Goal: Task Accomplishment & Management: Use online tool/utility

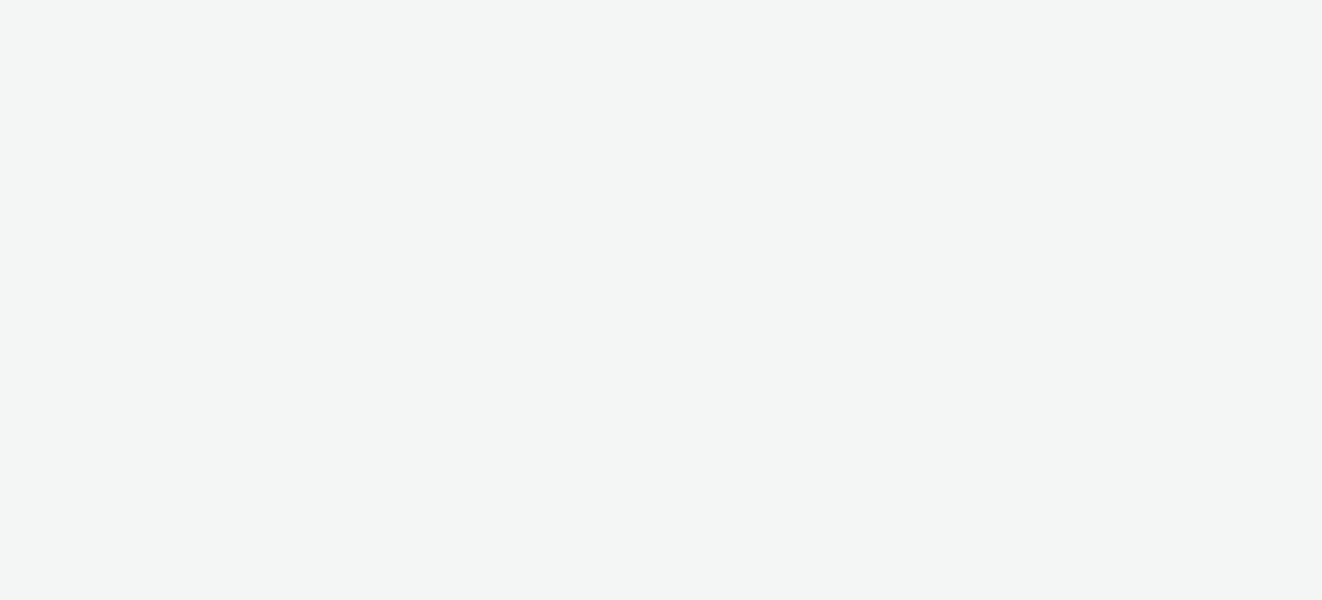
select select "61b7807f-b831-4f91-9fb6-82aca7d26b8f"
select select "37adcfa5-d6cf-4cd0-a6ff-1492d67fdcd5"
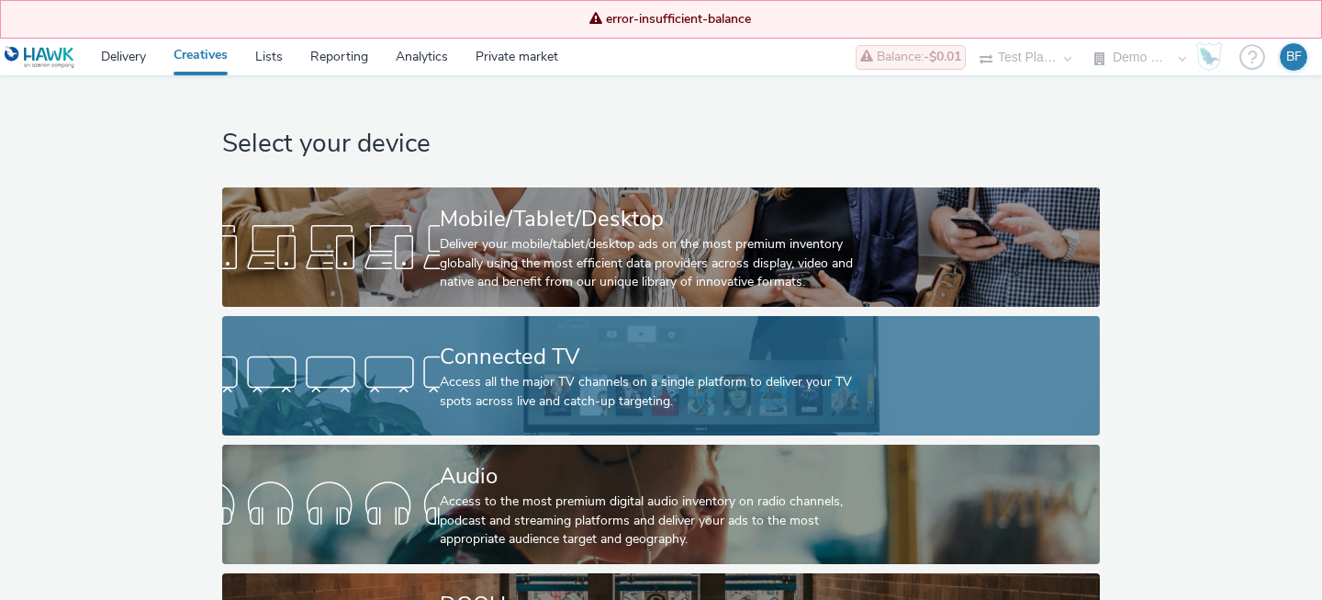
scroll to position [102, 0]
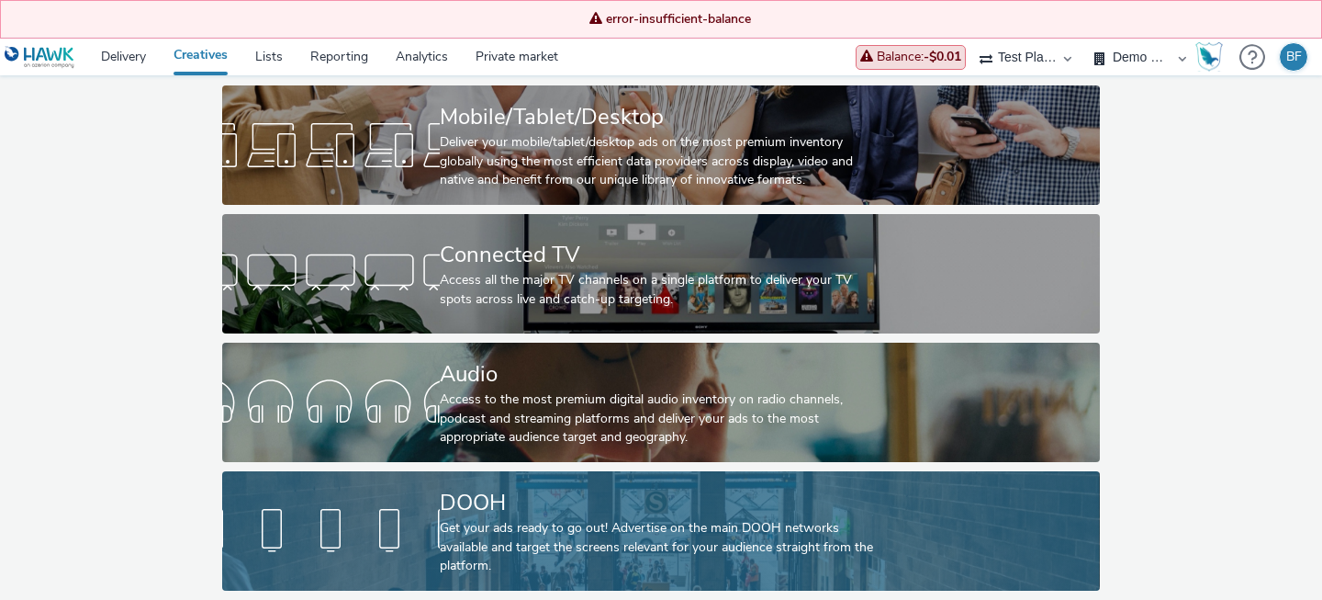
click at [406, 520] on div at bounding box center [331, 530] width 218 height 59
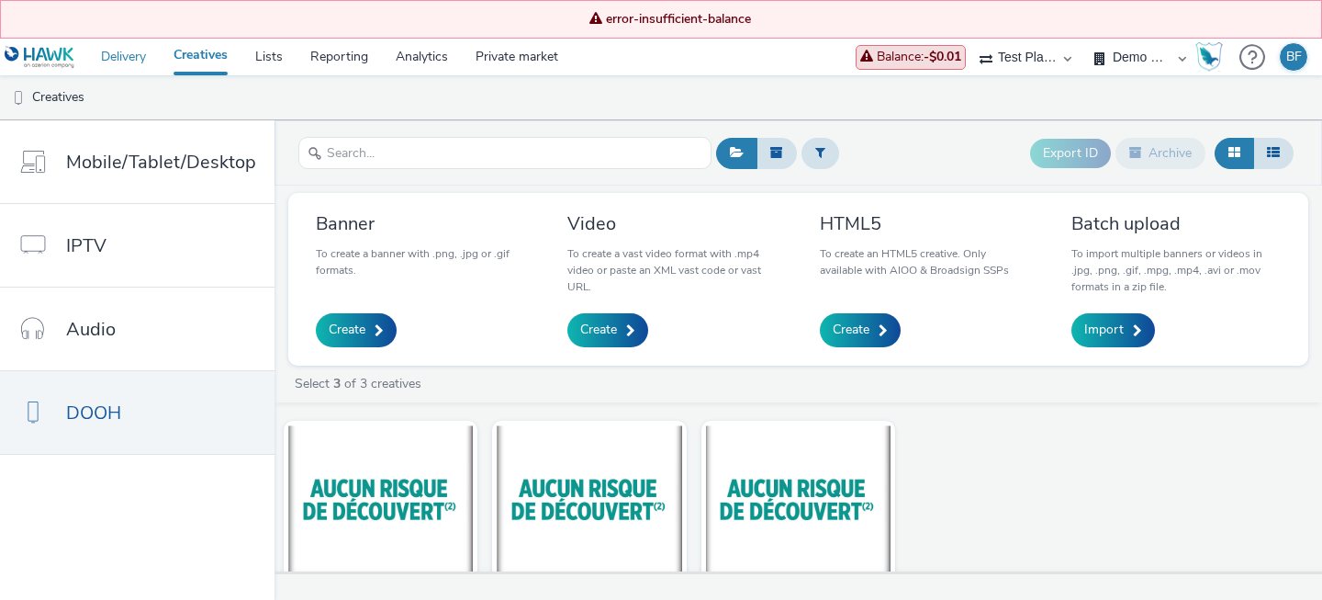
click at [120, 54] on link "Delivery" at bounding box center [123, 57] width 73 height 37
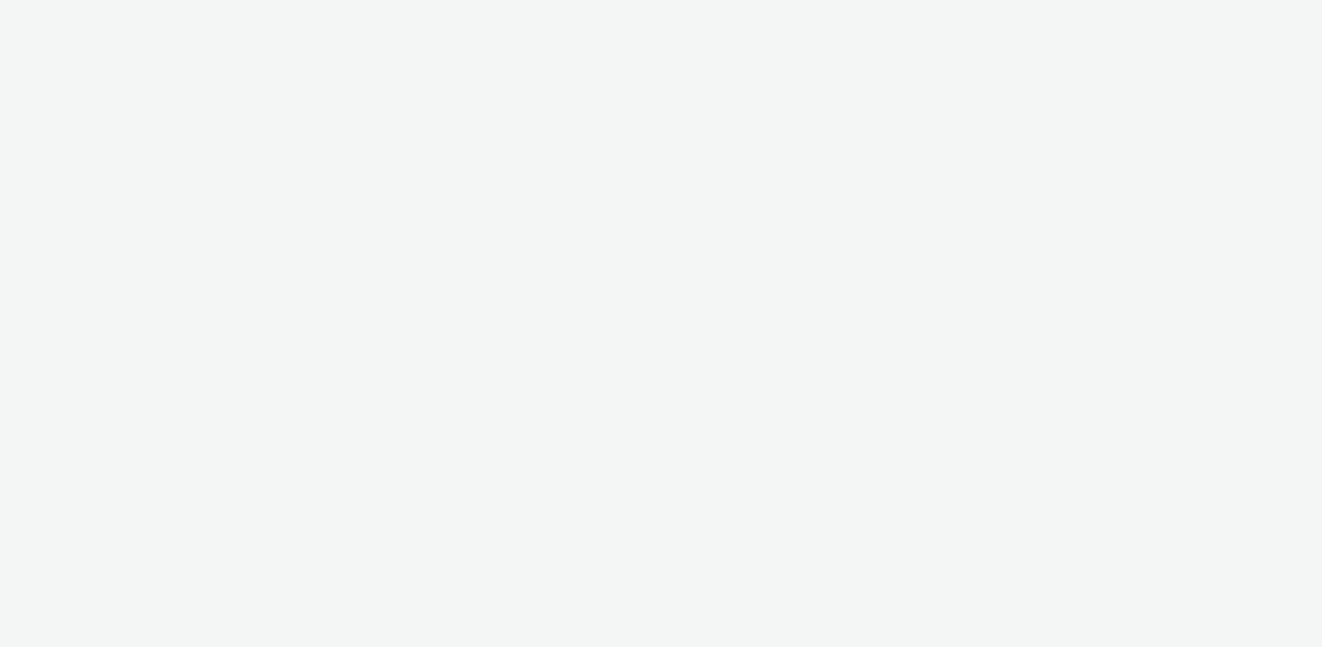
select select "61b7807f-b831-4f91-9fb6-82aca7d26b8f"
select select "37adcfa5-d6cf-4cd0-a6ff-1492d67fdcd5"
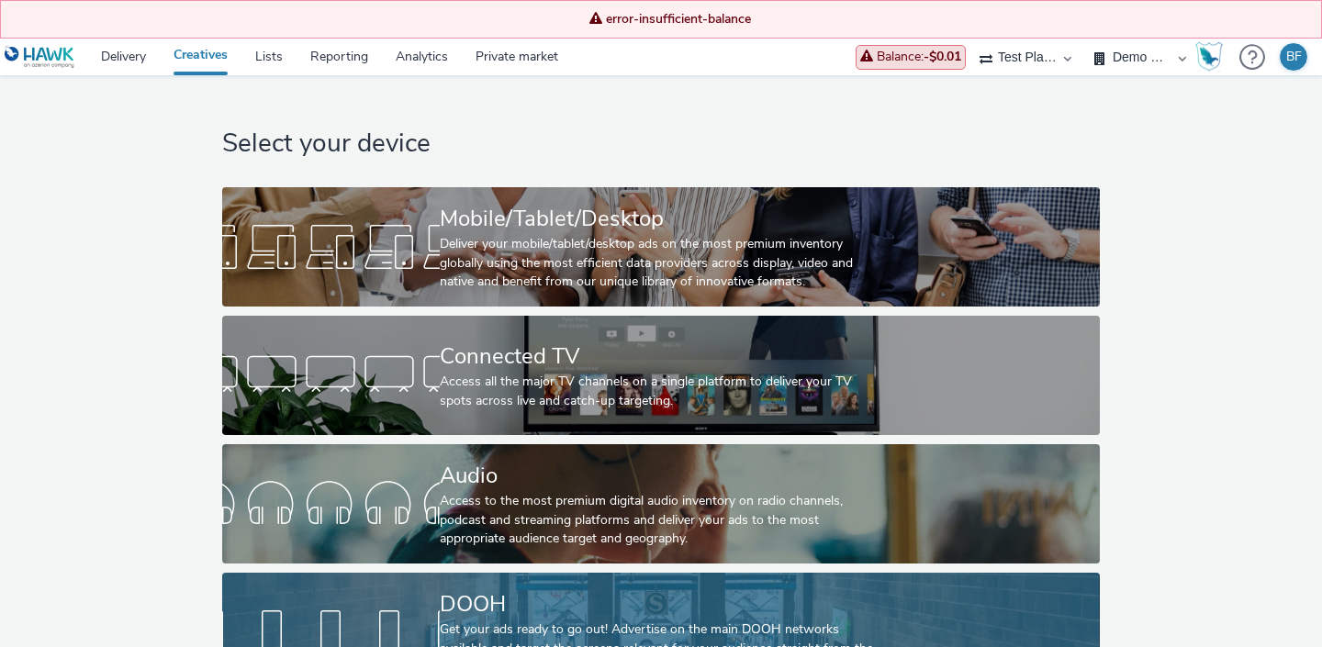
click at [514, 577] on div "DOOH Get your ads ready to go out! Advertise on the main DOOH networks availabl…" at bounding box center [657, 632] width 435 height 119
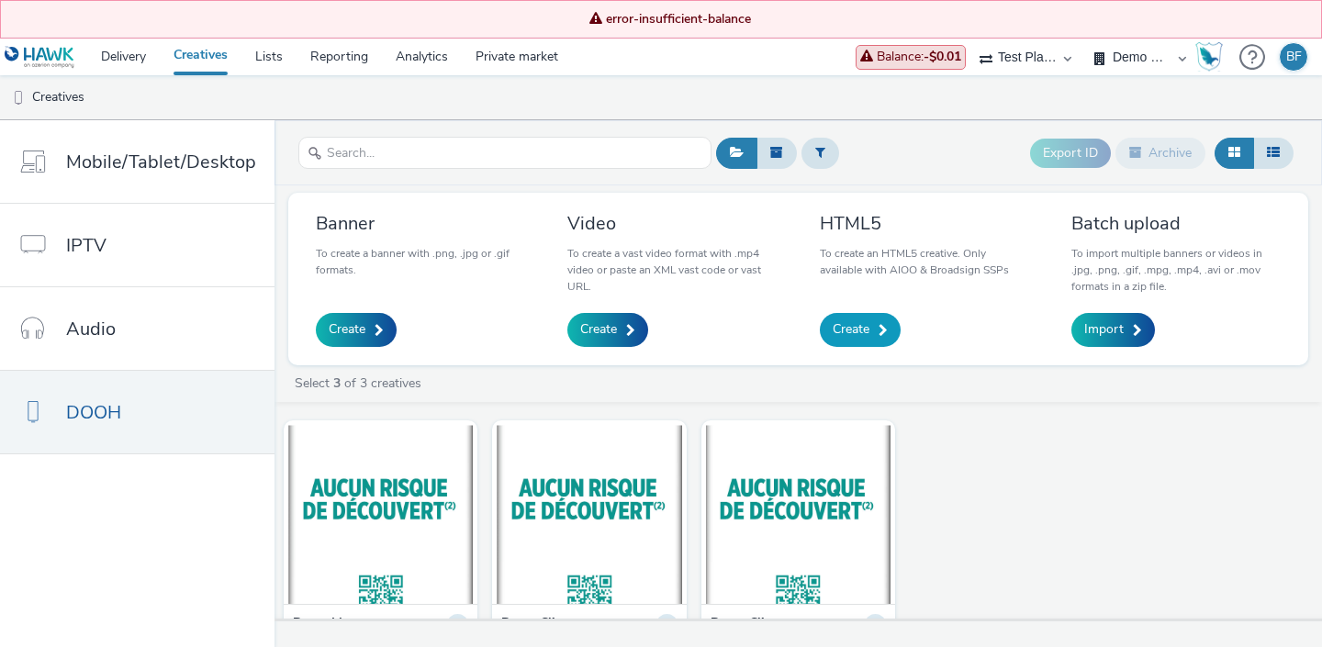
click at [878, 336] on link "Create" at bounding box center [860, 329] width 81 height 33
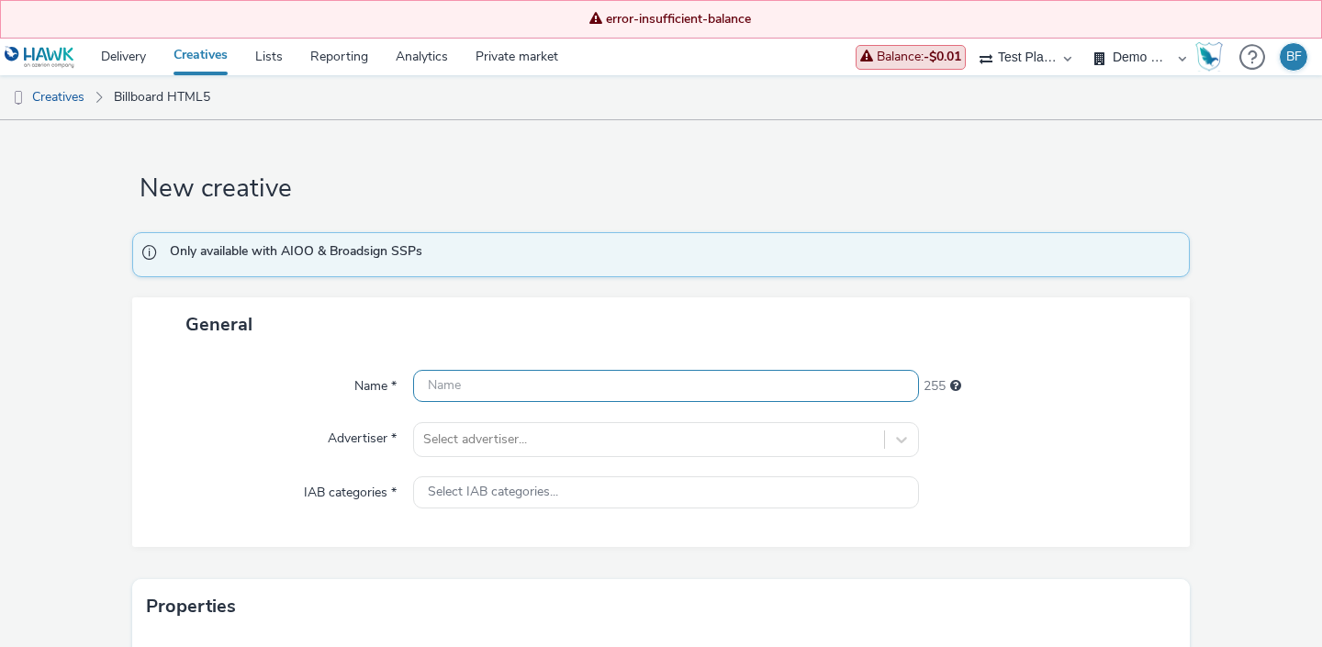
click at [565, 385] on input "text" at bounding box center [666, 386] width 506 height 32
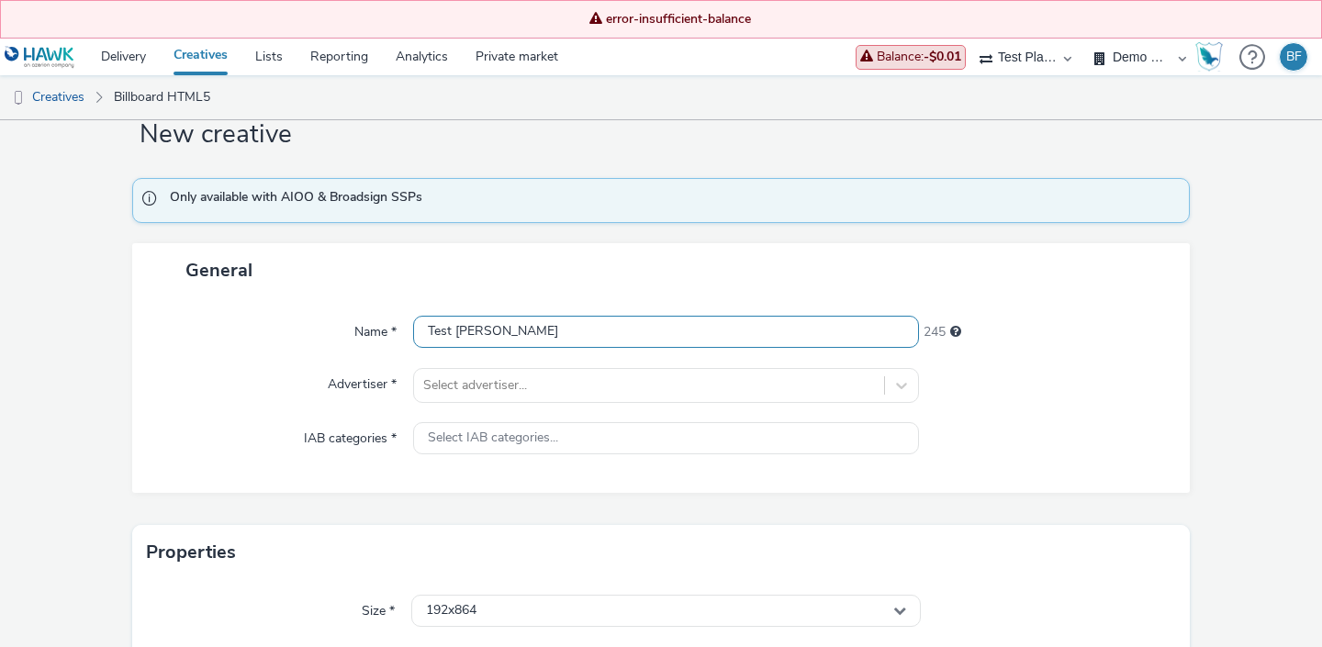
scroll to position [66, 0]
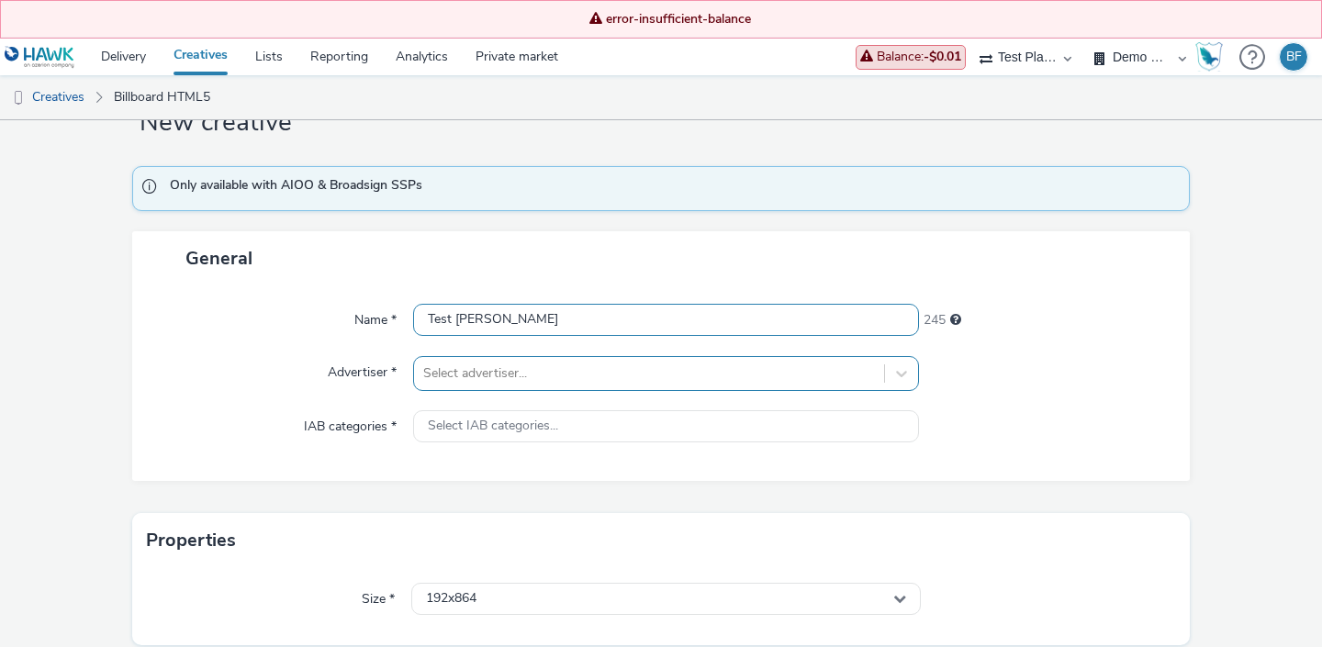
type input "Test [PERSON_NAME]"
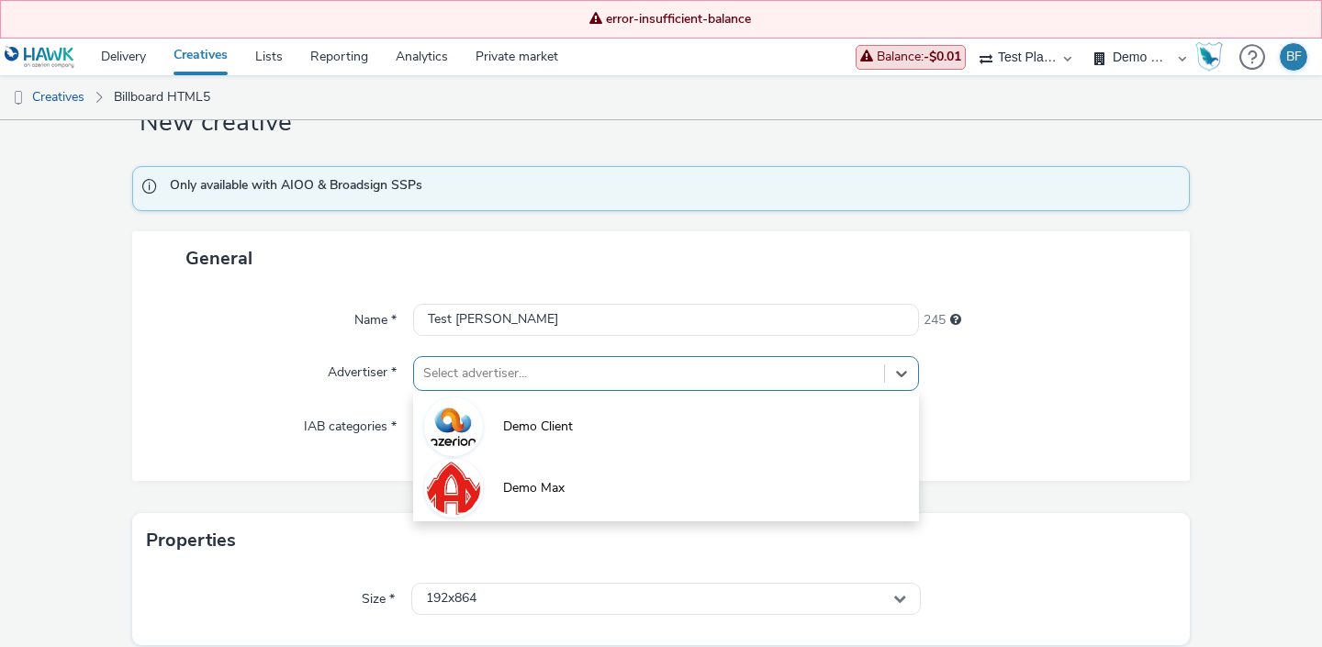
click at [582, 373] on div at bounding box center [649, 374] width 452 height 22
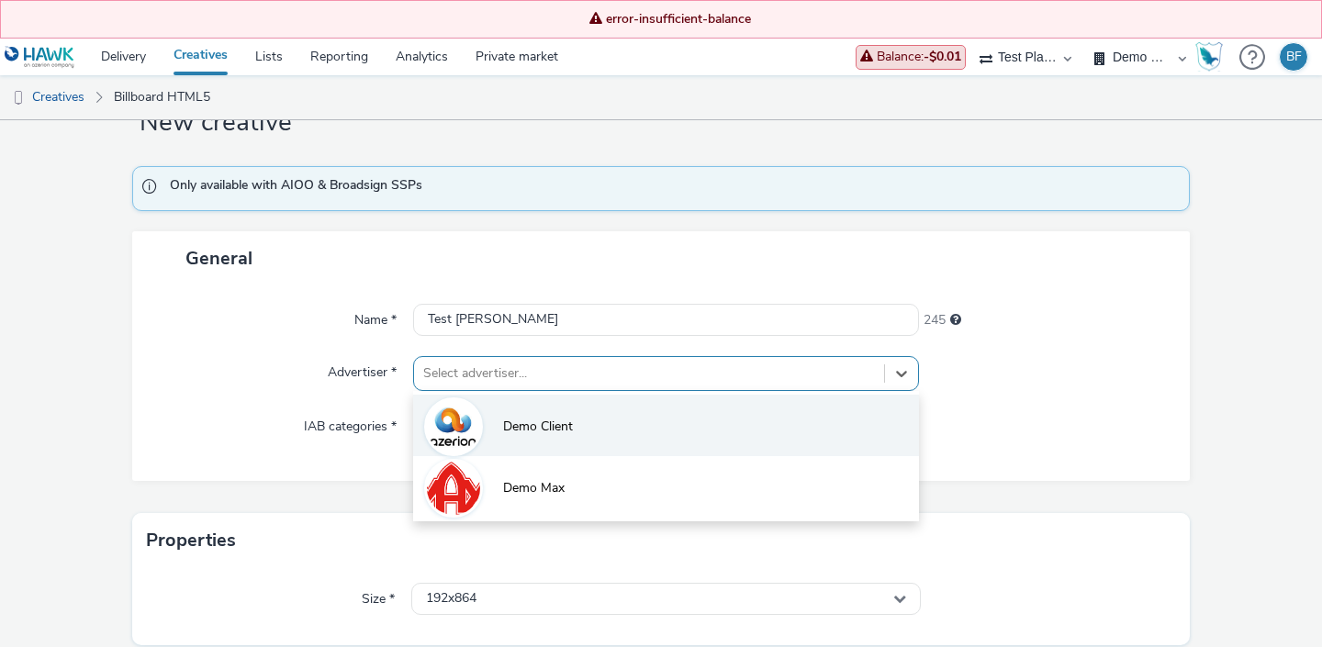
click at [534, 436] on span "Demo Client" at bounding box center [538, 427] width 70 height 18
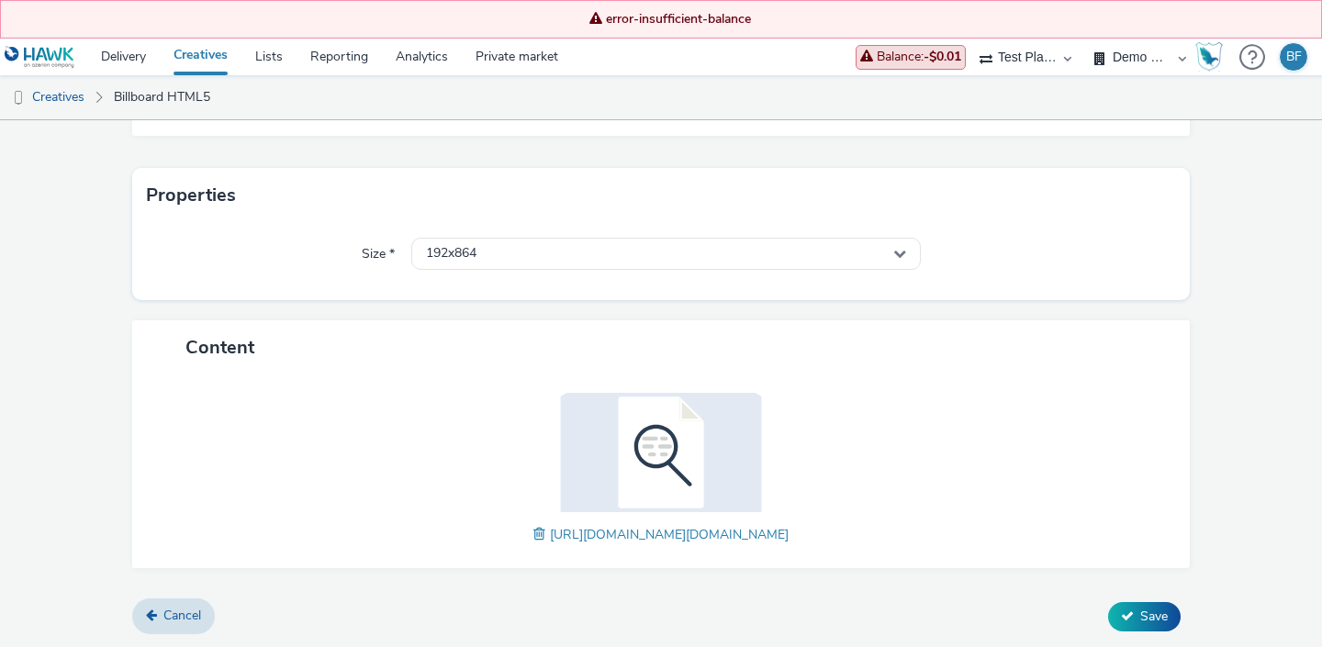
scroll to position [442, 0]
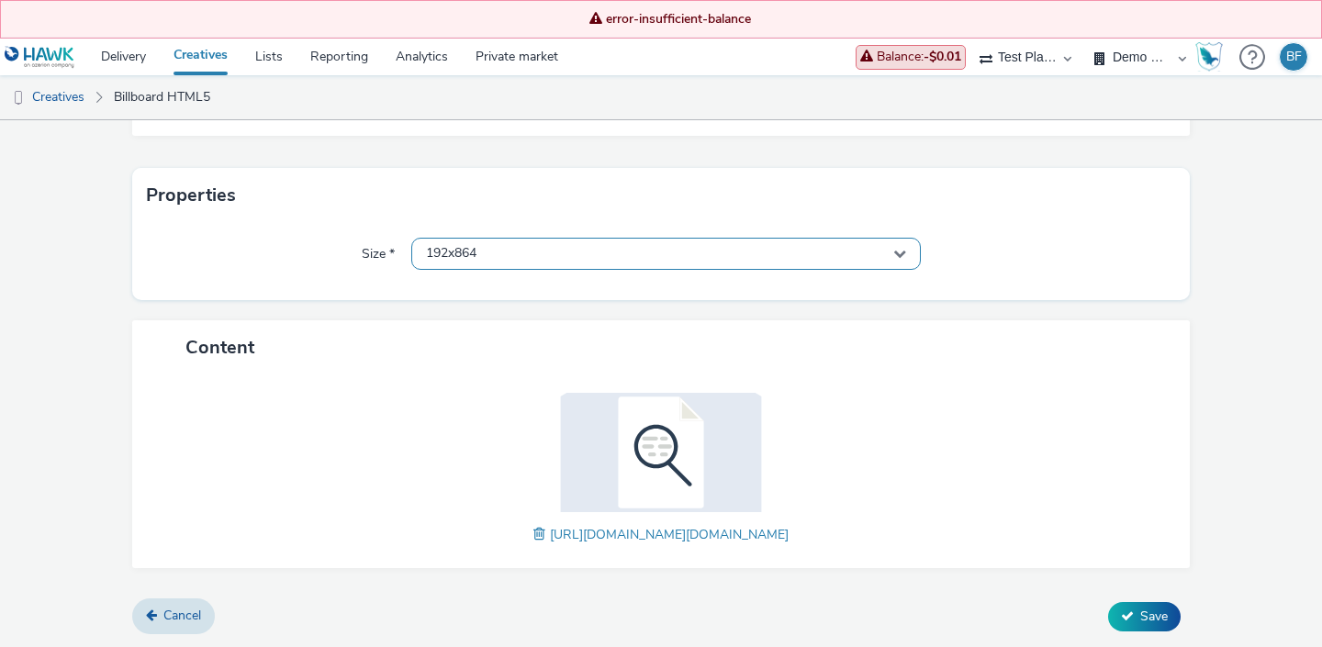
click at [885, 246] on div "192x864" at bounding box center [666, 254] width 510 height 32
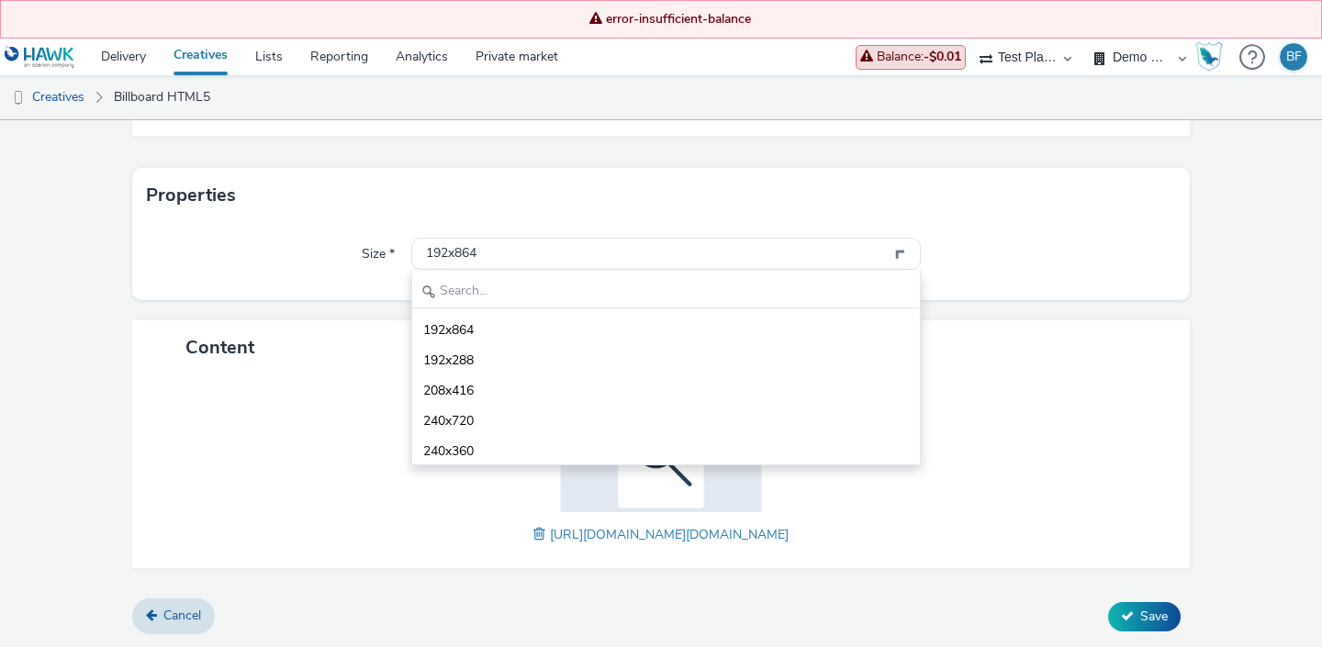
click at [1027, 223] on div "Size * 192x864 192x864 192x288 208x416 240x720 240x360 252x504 280x420 288x420 …" at bounding box center [661, 261] width 1058 height 77
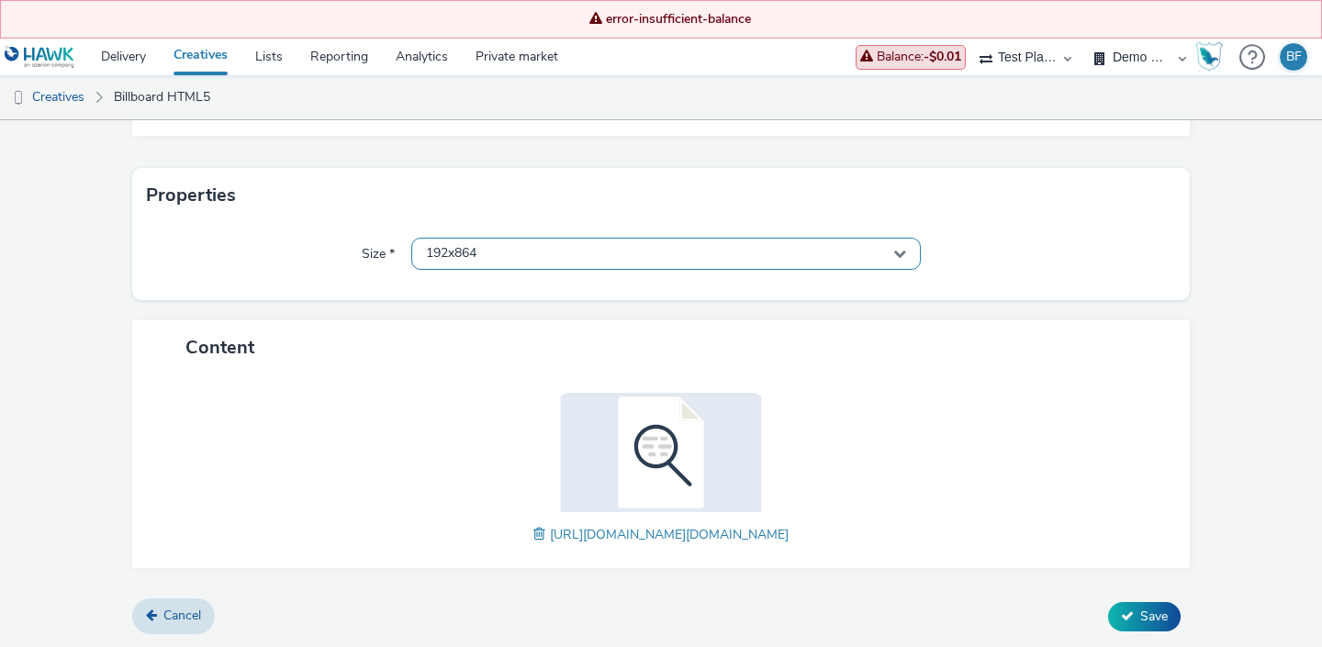
click at [523, 238] on div "192x864" at bounding box center [666, 254] width 510 height 32
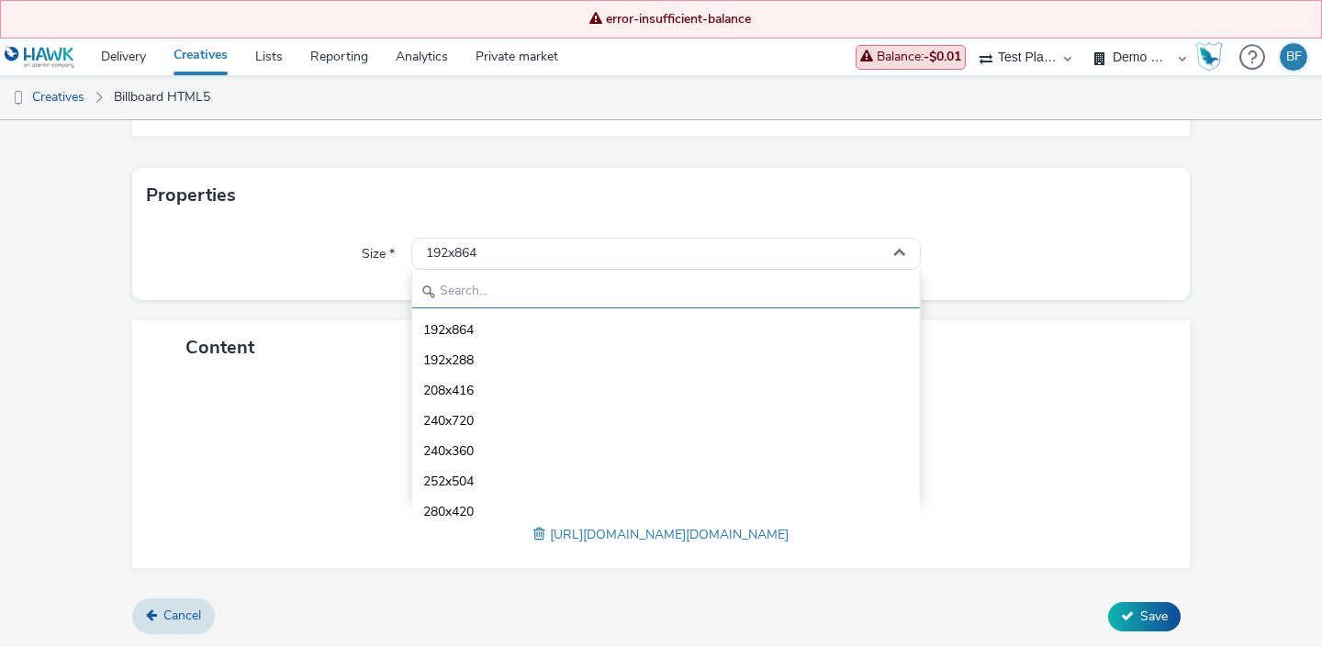
click at [473, 276] on input "text" at bounding box center [666, 292] width 508 height 32
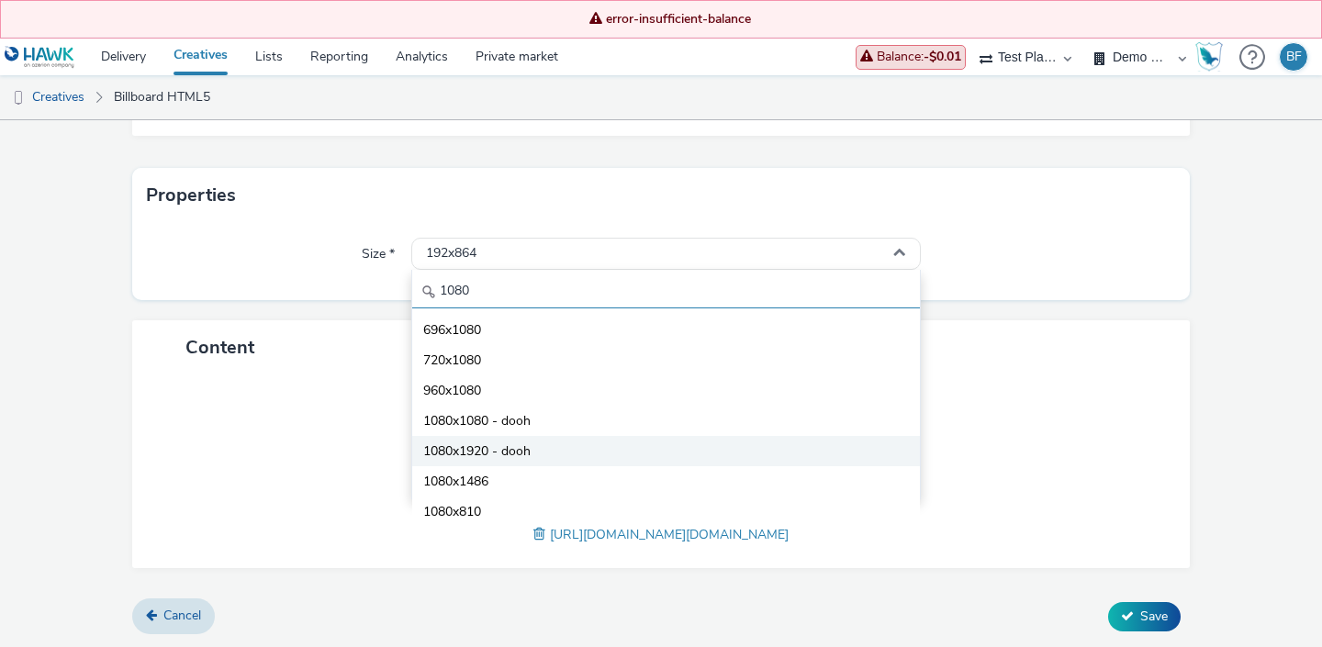
type input "1080"
click at [432, 443] on span "1080x1920 - dooh" at bounding box center [476, 452] width 107 height 18
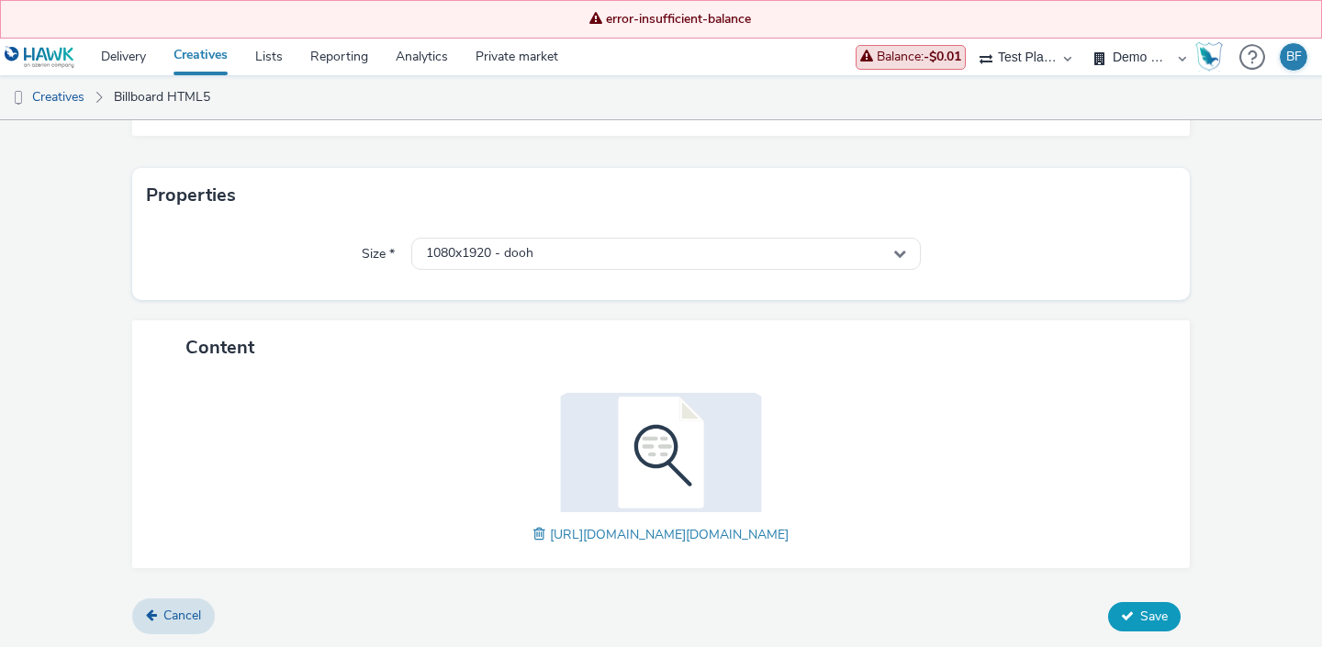
click at [1142, 617] on span "Save" at bounding box center [1155, 616] width 28 height 17
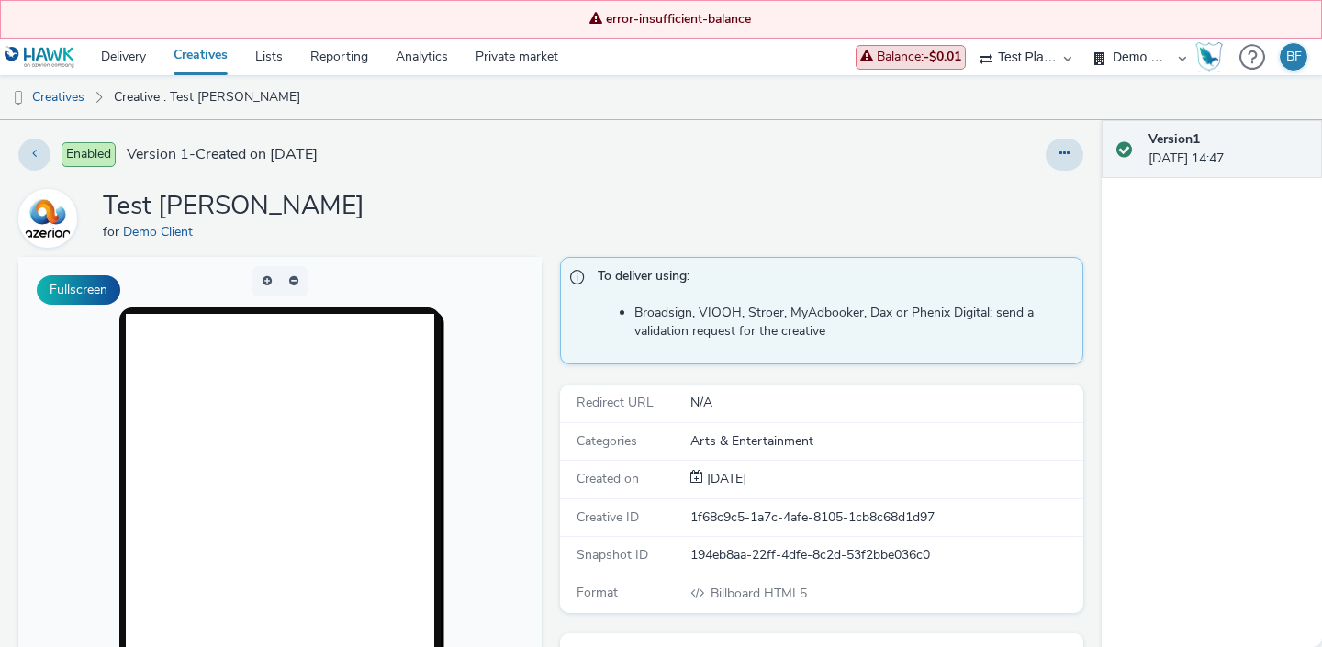
click at [204, 51] on link "Creatives" at bounding box center [201, 57] width 82 height 37
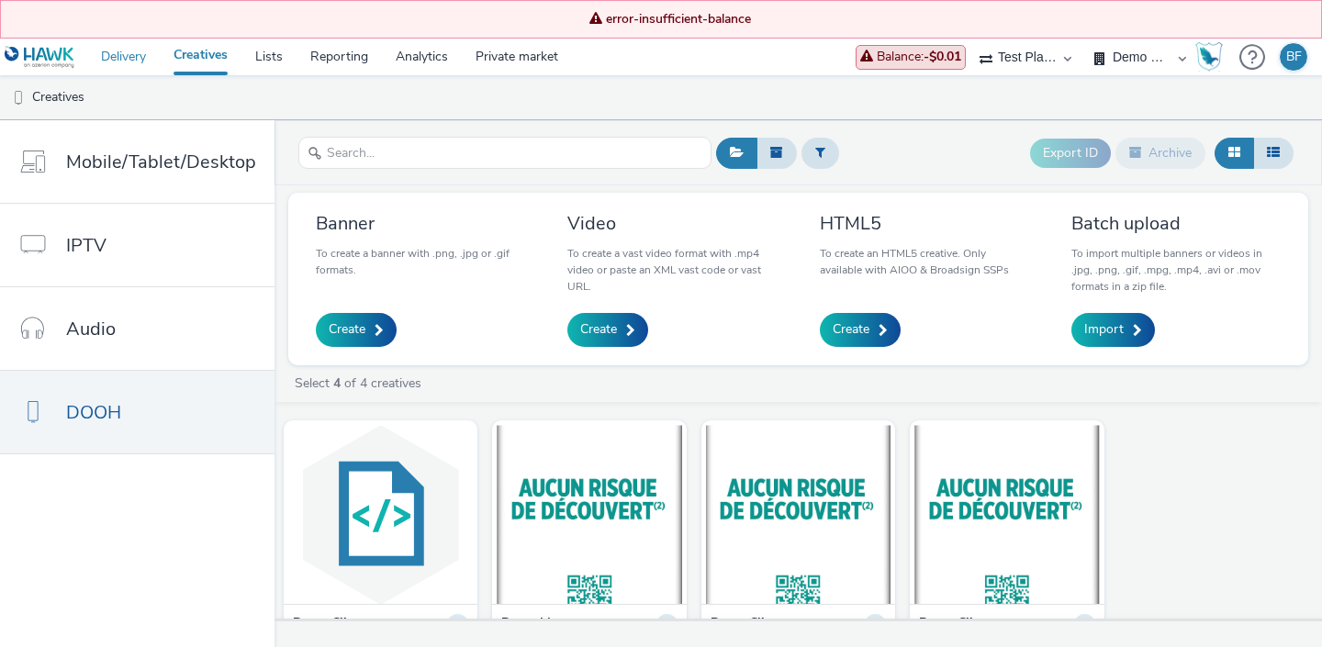
click at [124, 56] on link "Delivery" at bounding box center [123, 57] width 73 height 37
